Goal: Browse casually: Explore the website without a specific task or goal

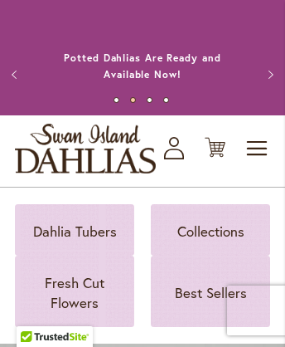
click at [141, 49] on link "Annual Dahlia Festival, August through [DATE] - [DATE] through [DATE] (And [DAT…" at bounding box center [143, 66] width 176 height 46
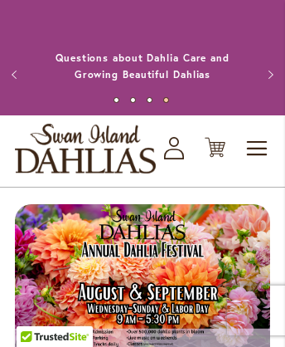
scroll to position [1998, 0]
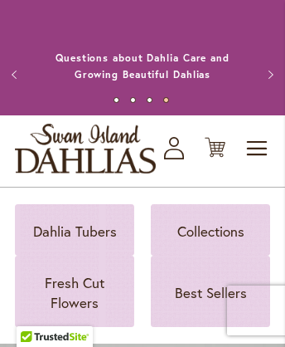
click at [185, 159] on link "My Account Log In/Register" at bounding box center [174, 148] width 21 height 22
